Goal: Transaction & Acquisition: Purchase product/service

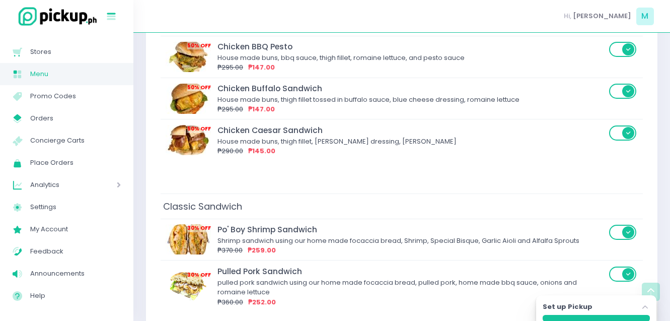
scroll to position [180, 0]
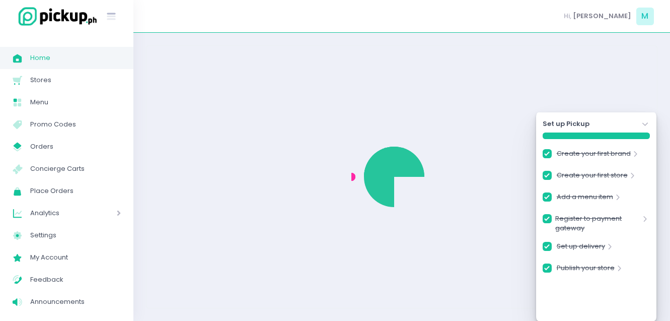
checkbox input "true"
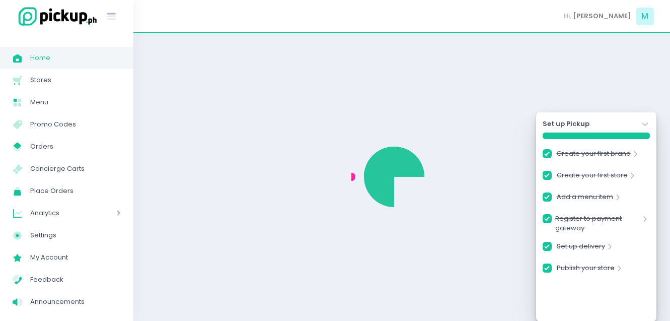
checkbox input "true"
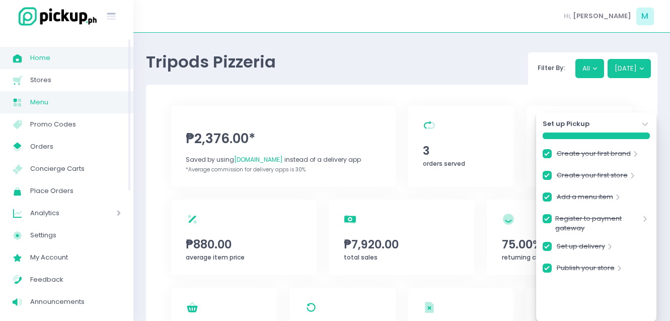
click at [60, 107] on span "Menu" at bounding box center [75, 102] width 91 height 13
checkbox input "true"
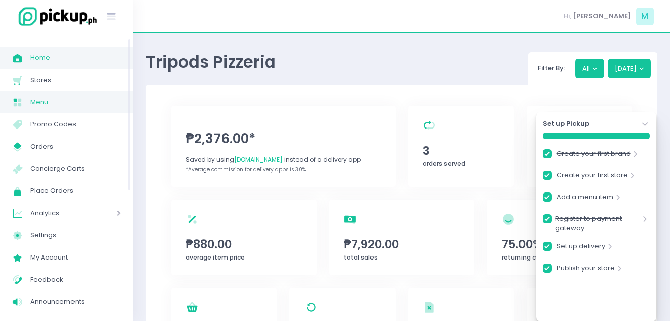
checkbox input "true"
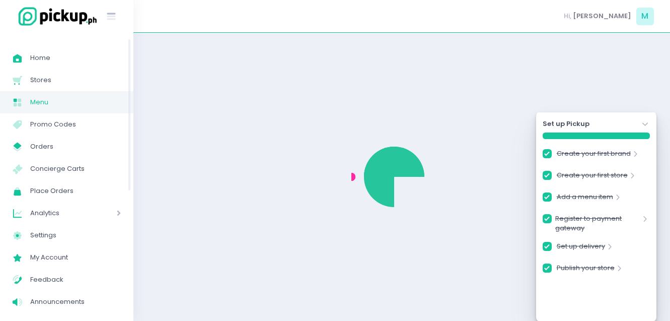
checkbox input "true"
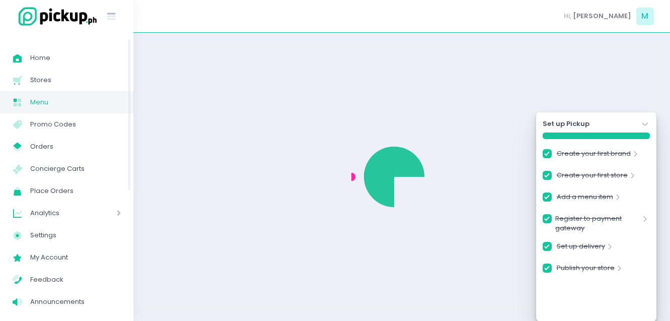
checkbox input "true"
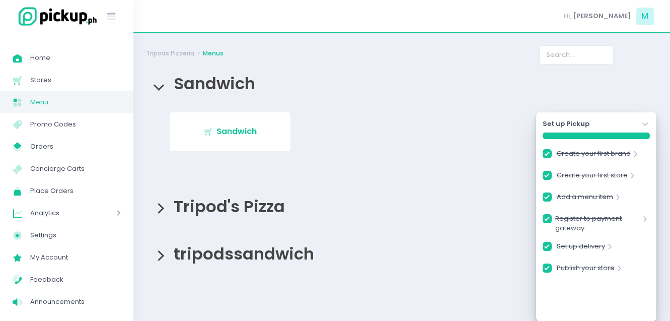
click at [246, 261] on span "tripodssandwich" at bounding box center [242, 253] width 146 height 23
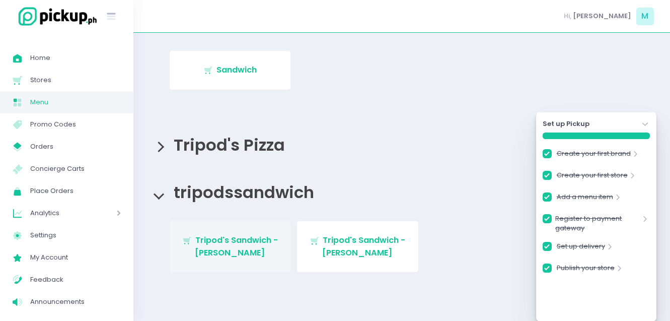
click at [237, 259] on link "Stockholm-icons / Shopping / Cart1 Created with Sketch. Tripod's Sandwich - [PE…" at bounding box center [230, 246] width 121 height 51
checkbox input "true"
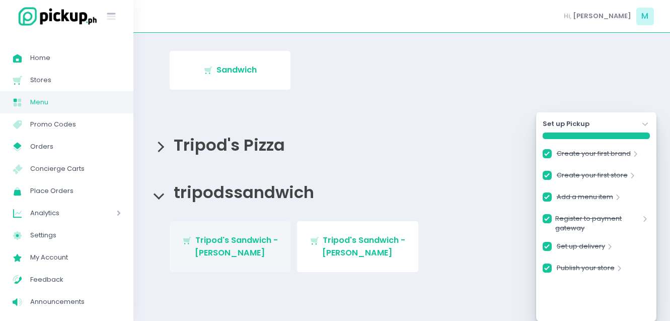
checkbox input "true"
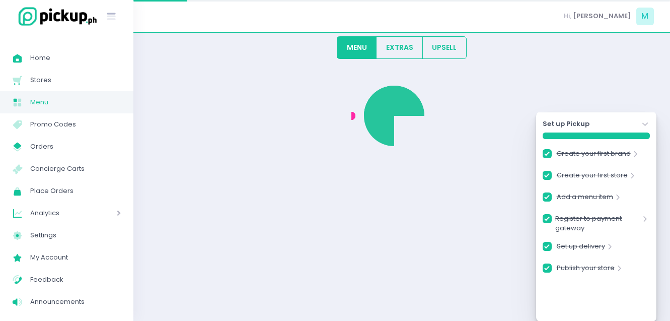
checkbox input "true"
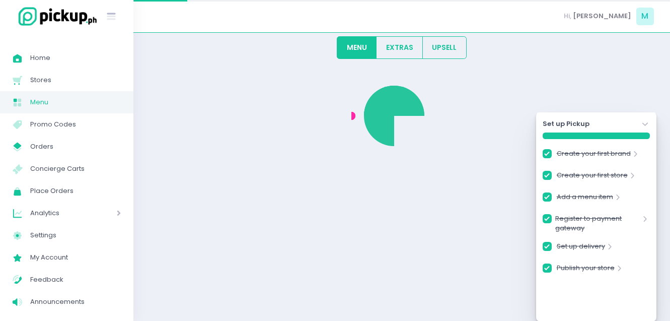
checkbox input "true"
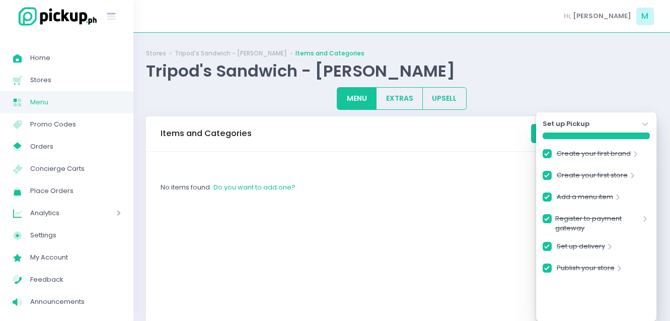
checkbox input "true"
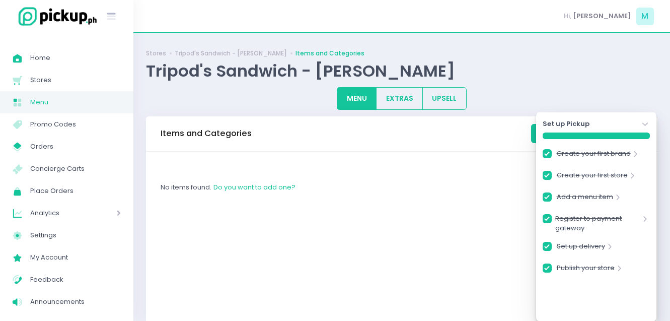
checkbox input "true"
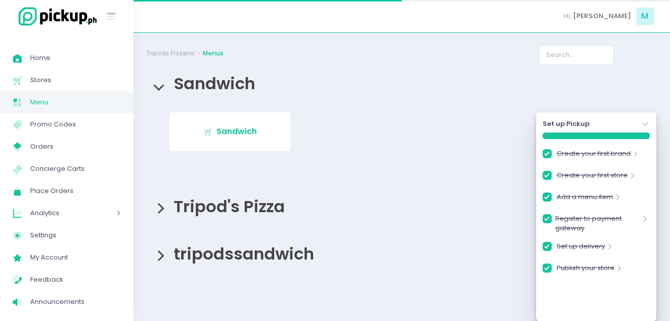
checkbox input "true"
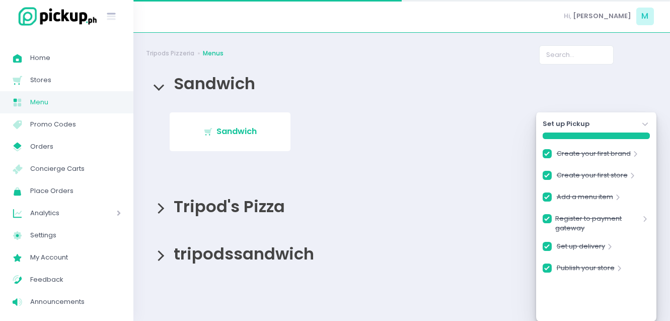
checkbox input "true"
click at [237, 261] on span "tripodssandwich" at bounding box center [242, 253] width 146 height 23
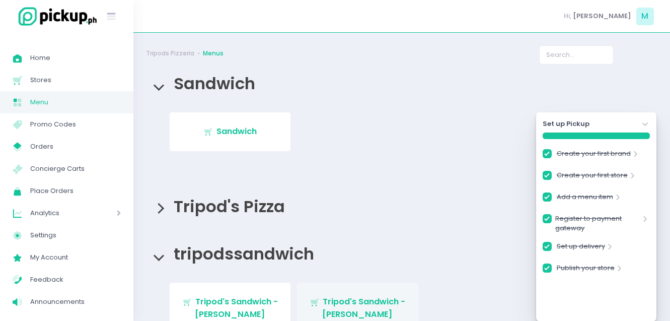
click at [343, 287] on div "Stockholm-icons / Shopping / Cart1 Created with Sketch. Tripod's Sandwich - [PE…" at bounding box center [402, 316] width 512 height 87
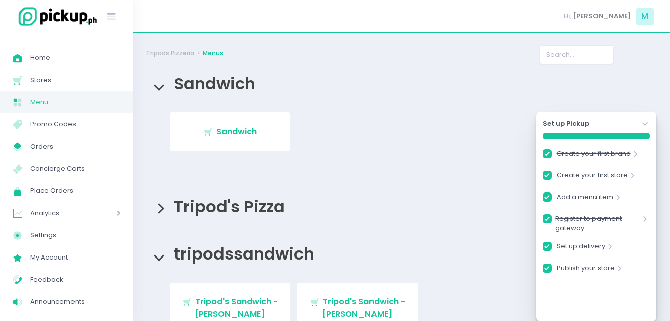
scroll to position [61, 0]
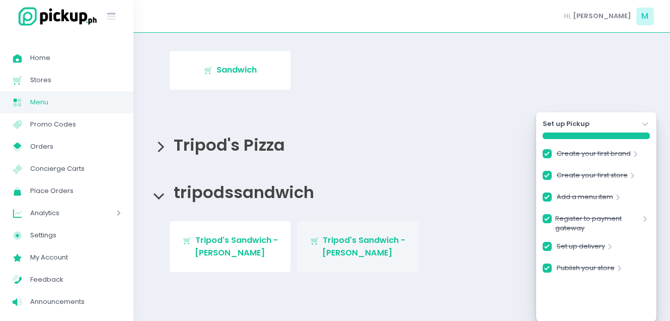
click at [380, 253] on link "Stockholm-icons / Shopping / Cart1 Created with Sketch. Tripod's Sandwich - [PE…" at bounding box center [357, 246] width 121 height 51
checkbox input "true"
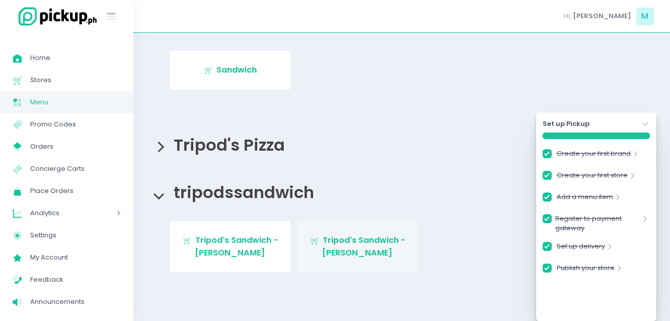
checkbox input "true"
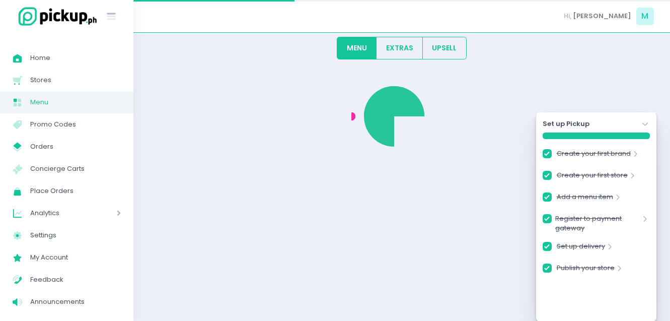
checkbox input "true"
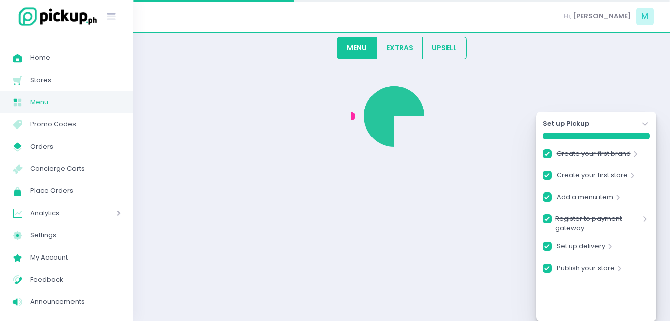
checkbox input "true"
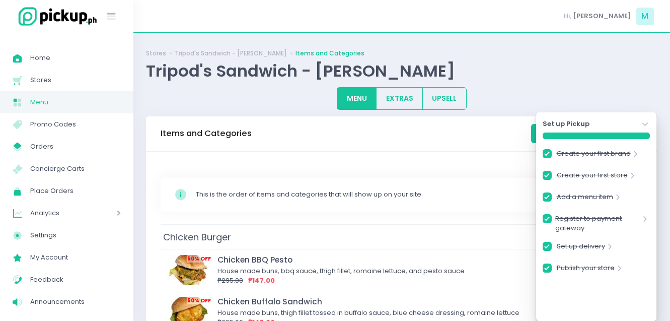
click at [642, 124] on icon "Stockholm-icons / Navigation / Angle-down Created with Sketch." at bounding box center [646, 124] width 10 height 10
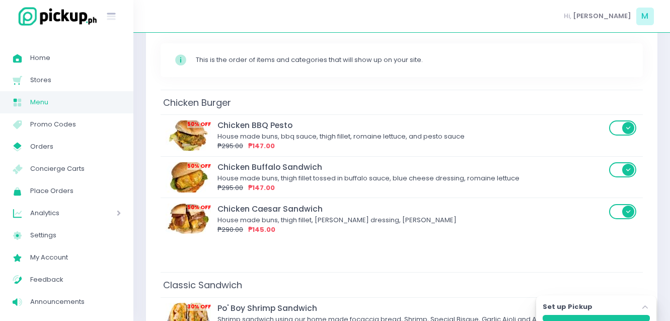
scroll to position [134, 0]
